Goal: Find contact information: Find contact information

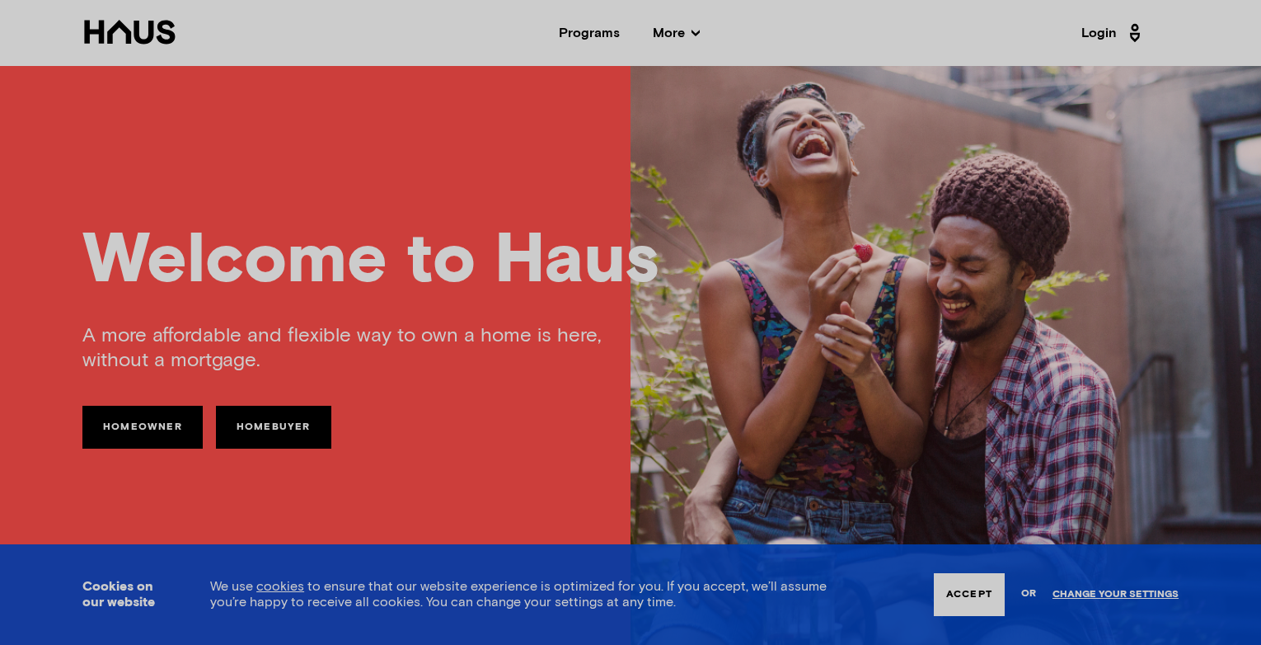
scroll to position [6656, 0]
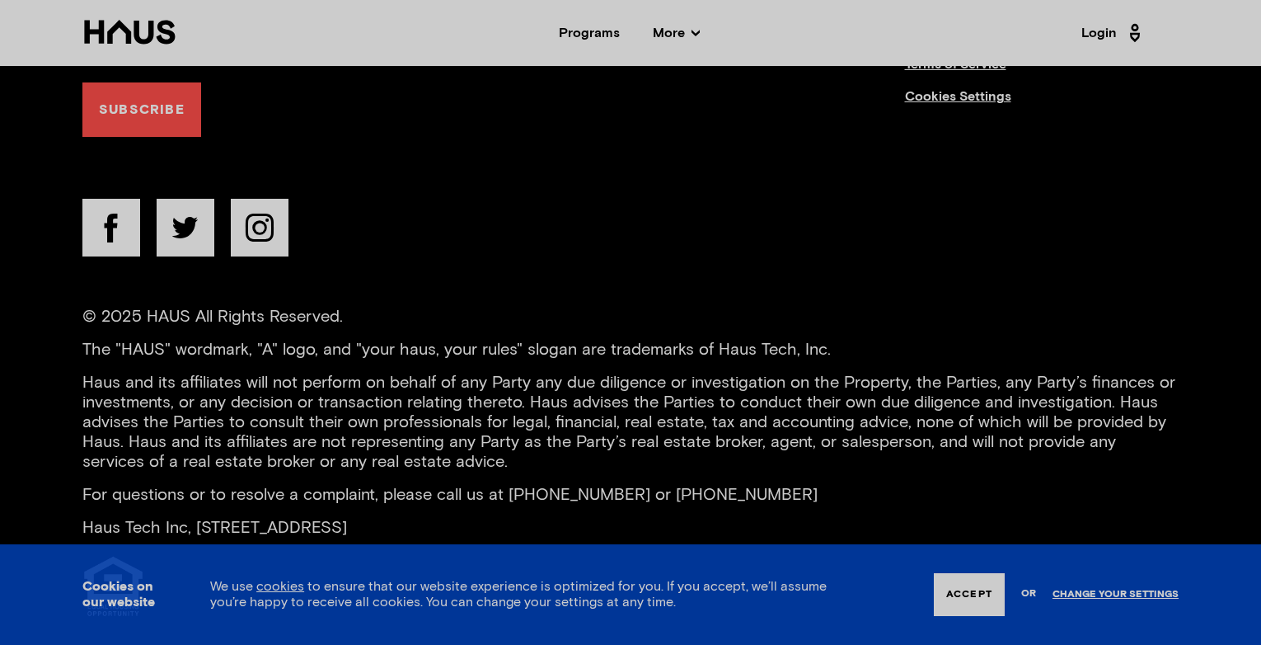
click at [957, 598] on button "Accept" at bounding box center [969, 594] width 71 height 43
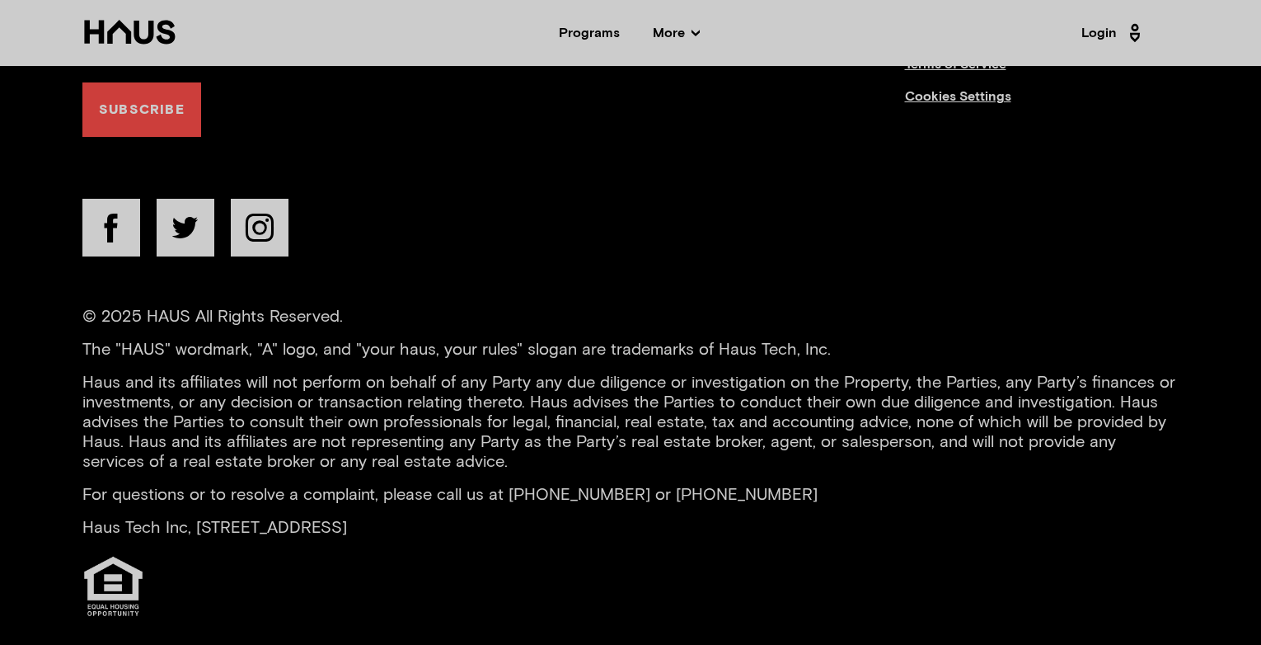
click at [719, 340] on p "The "HAUS" wordmark, "A" logo, and "your haus, your rules" slogan are trademark…" at bounding box center [630, 350] width 1096 height 20
click at [730, 340] on p "The "HAUS" wordmark, "A" logo, and "your haus, your rules" slogan are trademark…" at bounding box center [630, 350] width 1096 height 20
drag, startPoint x: 730, startPoint y: 321, endPoint x: 792, endPoint y: 327, distance: 63.0
click at [792, 340] on p "The "HAUS" wordmark, "A" logo, and "your haus, your rules" slogan are trademark…" at bounding box center [630, 350] width 1096 height 20
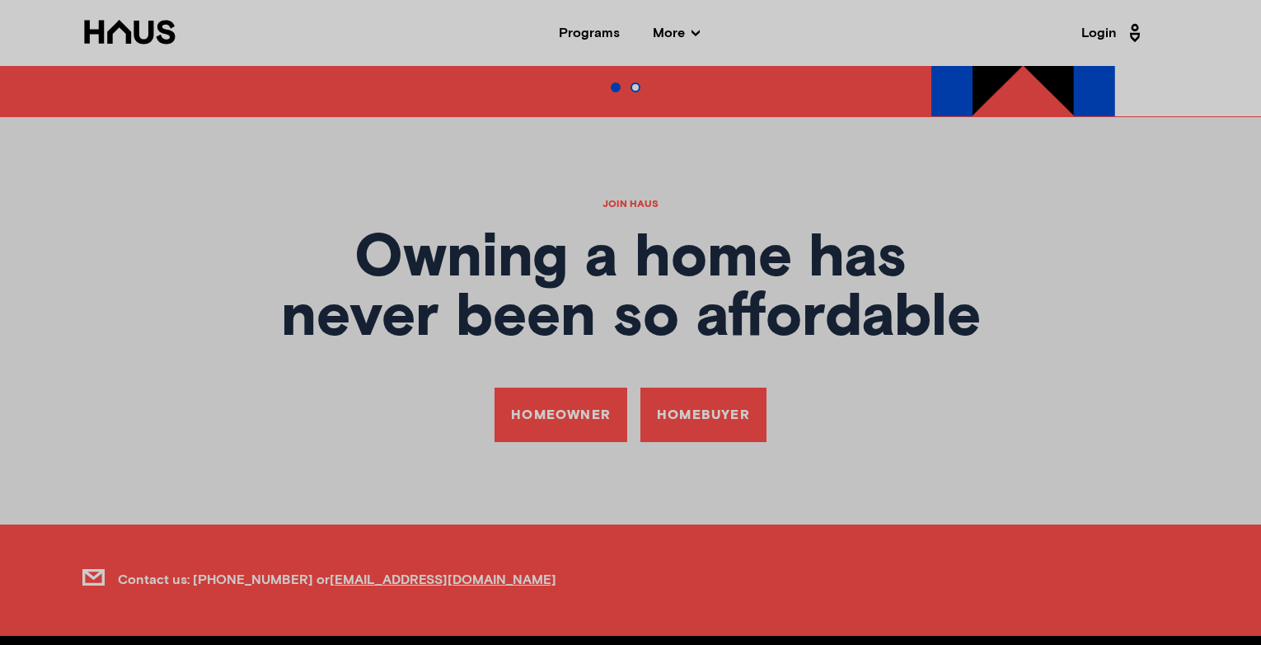
scroll to position [5963, 0]
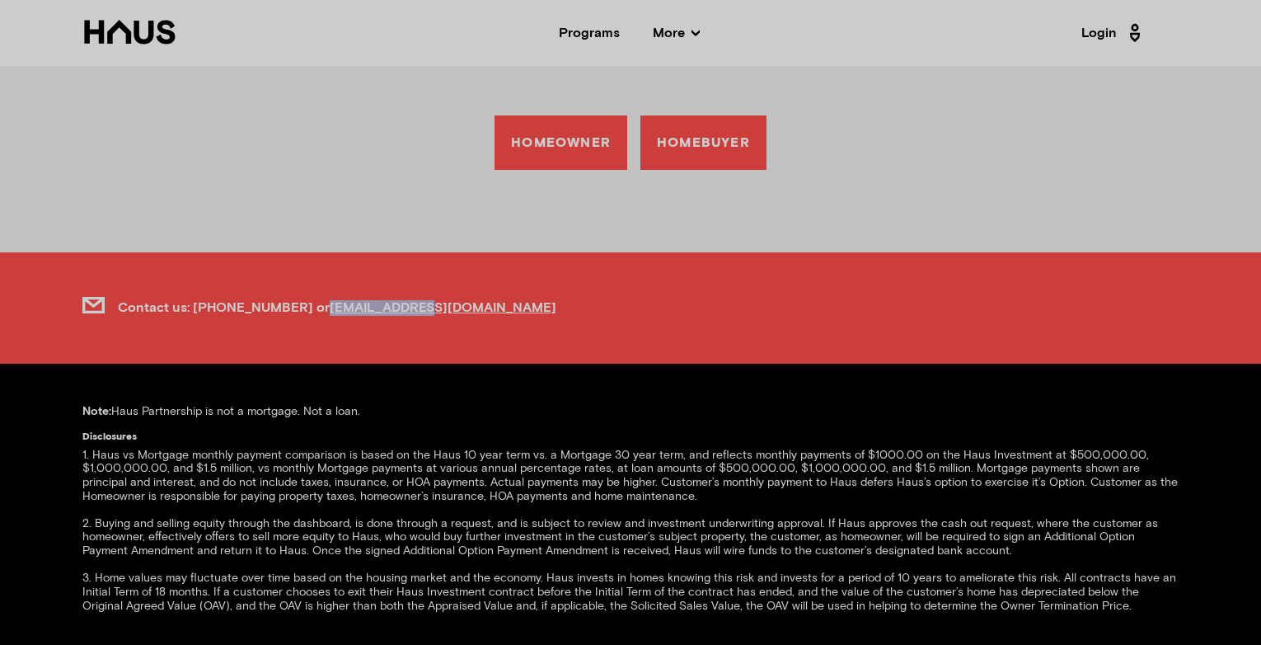
drag, startPoint x: 414, startPoint y: 281, endPoint x: 304, endPoint y: 288, distance: 109.8
click at [304, 293] on div "Contact us: [PHONE_NUMBER] or [EMAIL_ADDRESS][DOMAIN_NAME]" at bounding box center [630, 307] width 1096 height 29
copy link "[EMAIL_ADDRESS][DOMAIN_NAME]"
